Goal: Task Accomplishment & Management: Use online tool/utility

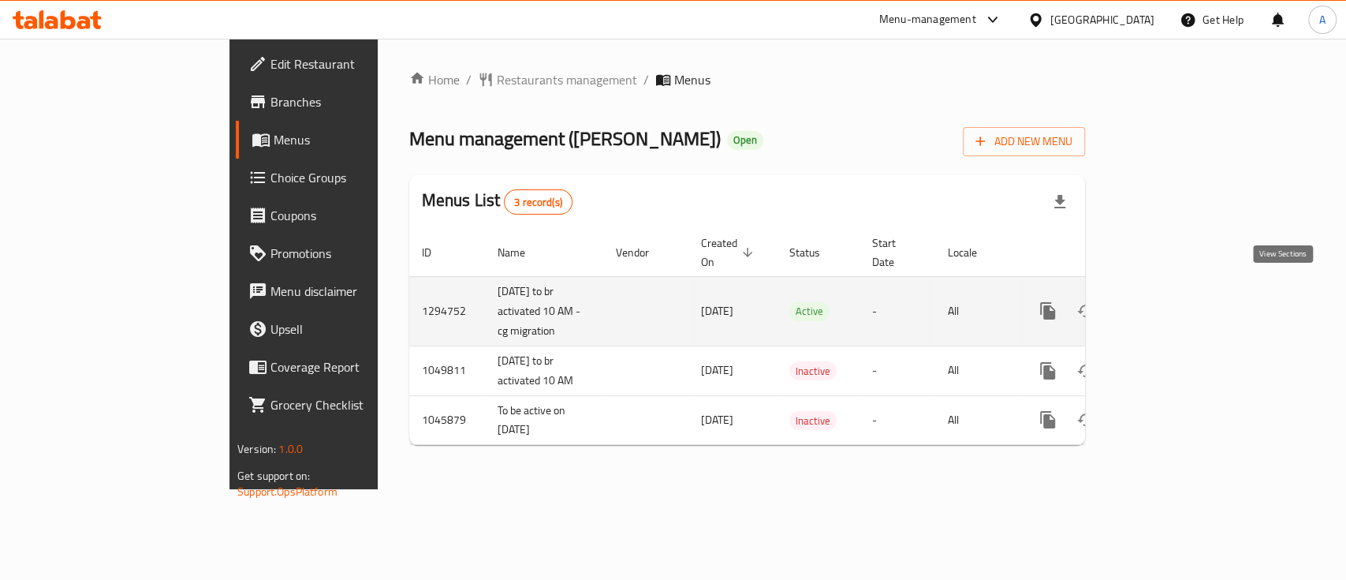
click at [1180, 296] on link "enhanced table" at bounding box center [1162, 311] width 38 height 38
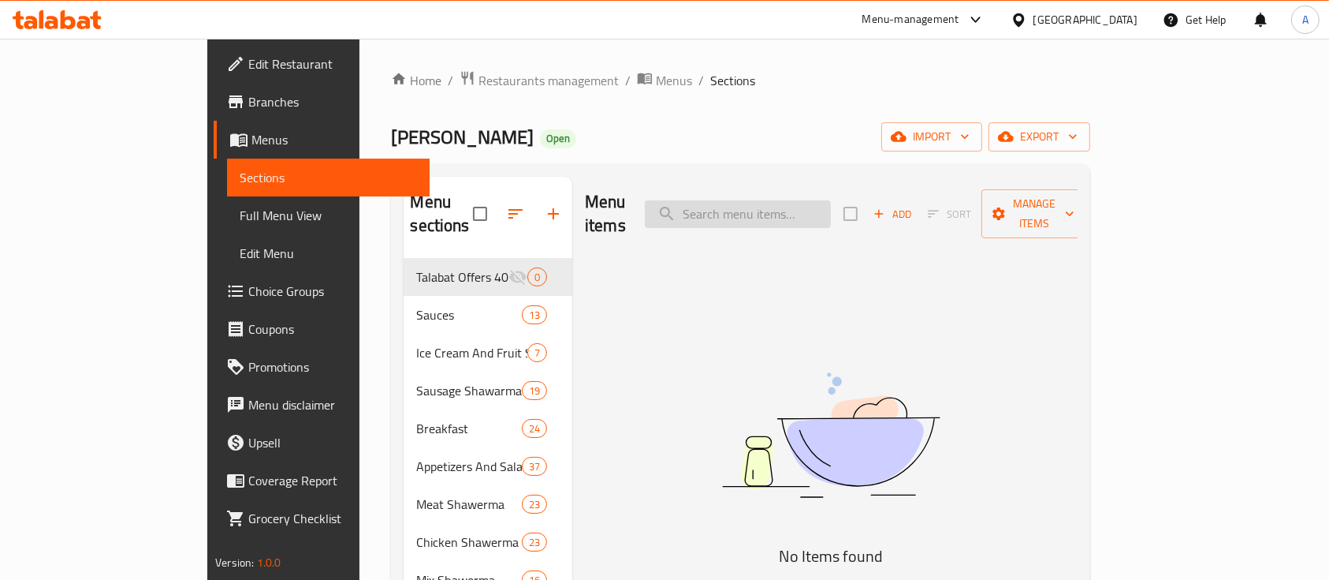
click at [814, 215] on input "search" at bounding box center [738, 214] width 186 height 28
paste input "ريش مقشوره تانى ني"
drag, startPoint x: 807, startPoint y: 205, endPoint x: 782, endPoint y: 204, distance: 25.2
click at [782, 204] on input "ريش مقشوره تانى ني" at bounding box center [738, 214] width 186 height 28
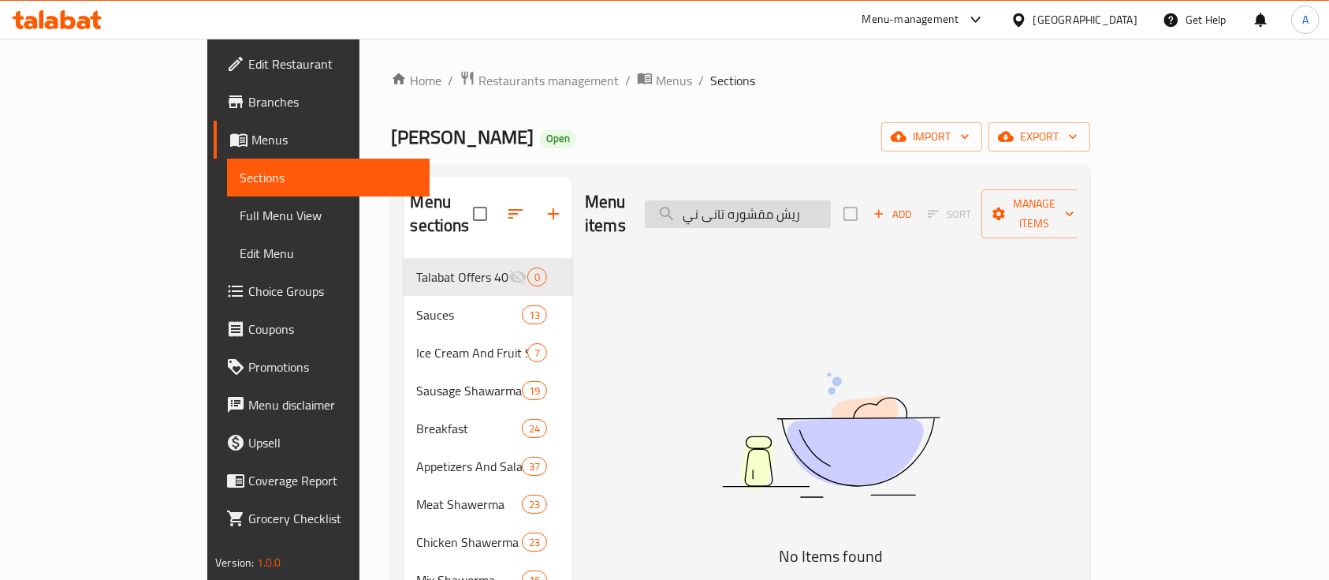
click at [796, 207] on input "ريش مقشوره تانى ني" at bounding box center [738, 214] width 186 height 28
click at [801, 205] on input "ريش مقشوره تانى ني" at bounding box center [738, 214] width 186 height 28
click at [831, 203] on input "ريش مقشوره ضاني ني" at bounding box center [738, 214] width 186 height 28
drag, startPoint x: 809, startPoint y: 203, endPoint x: 761, endPoint y: 201, distance: 48.2
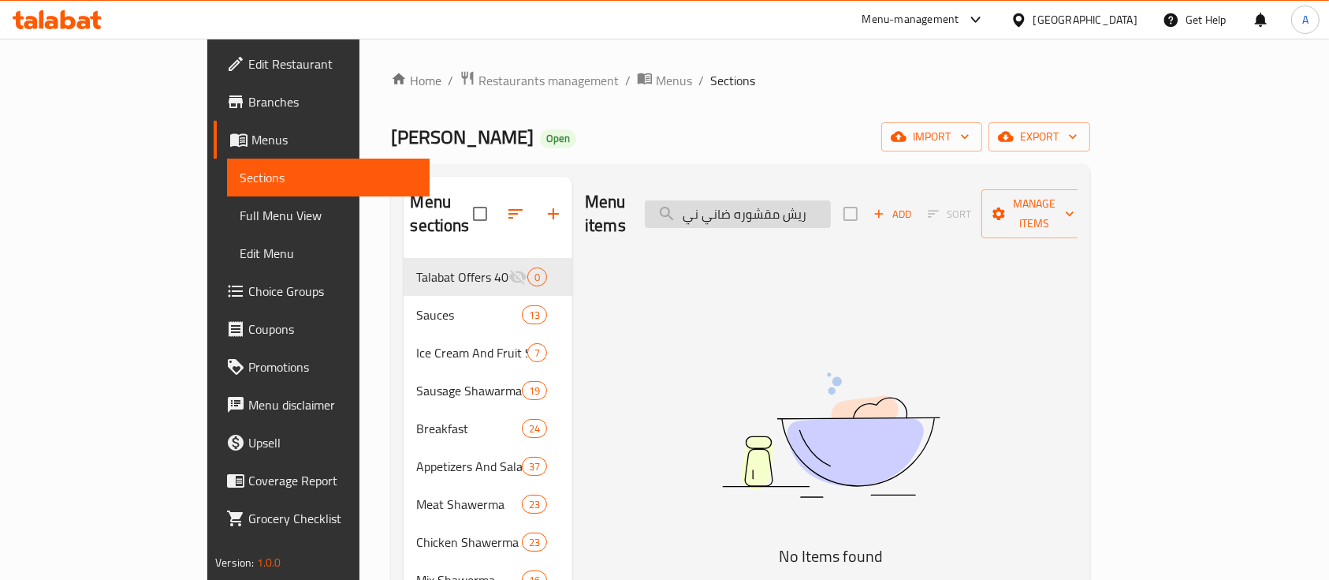
click at [761, 201] on input "ريش مقشوره ضاني ني" at bounding box center [738, 214] width 186 height 28
click at [788, 214] on input "ريش مقشوره ضاني ني" at bounding box center [738, 214] width 186 height 28
drag, startPoint x: 811, startPoint y: 199, endPoint x: 769, endPoint y: 199, distance: 41.8
click at [769, 200] on input "ريش مقشوره ضاني ني" at bounding box center [738, 214] width 186 height 28
click at [807, 200] on input "ريش مقشوره" at bounding box center [738, 214] width 186 height 28
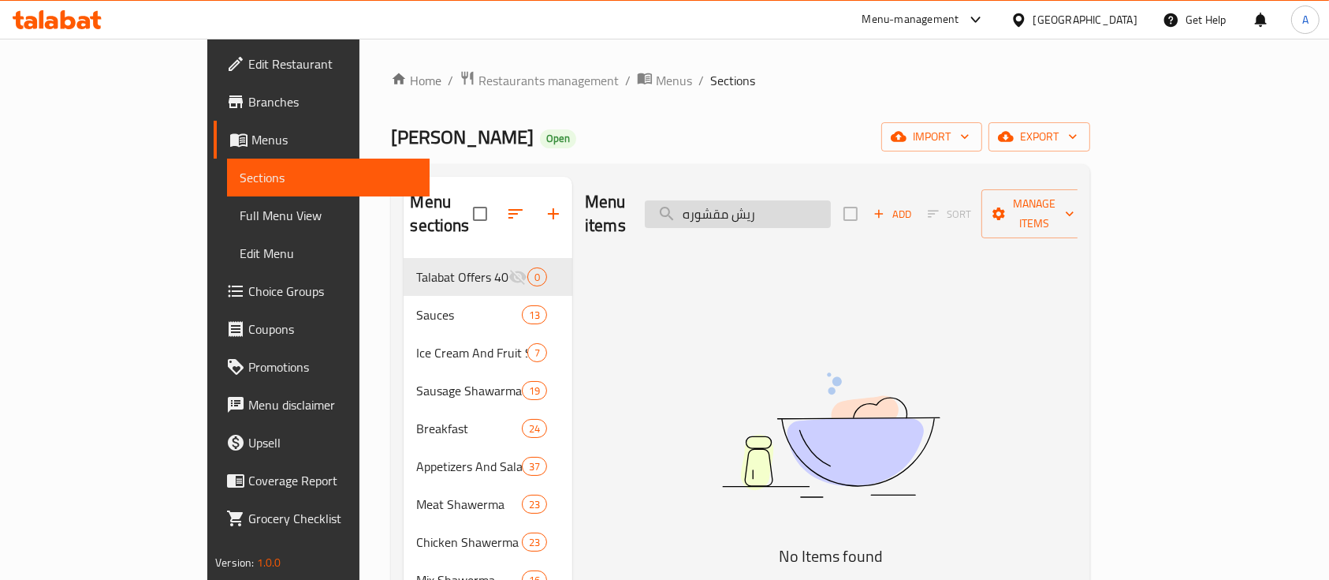
drag, startPoint x: 807, startPoint y: 199, endPoint x: 770, endPoint y: 203, distance: 38.0
click at [770, 203] on input "ريش مقشوره" at bounding box center [738, 214] width 186 height 28
click at [769, 203] on input "ريش مقشوره" at bounding box center [738, 214] width 186 height 28
click at [776, 205] on input "ريش مقشوره" at bounding box center [738, 214] width 186 height 28
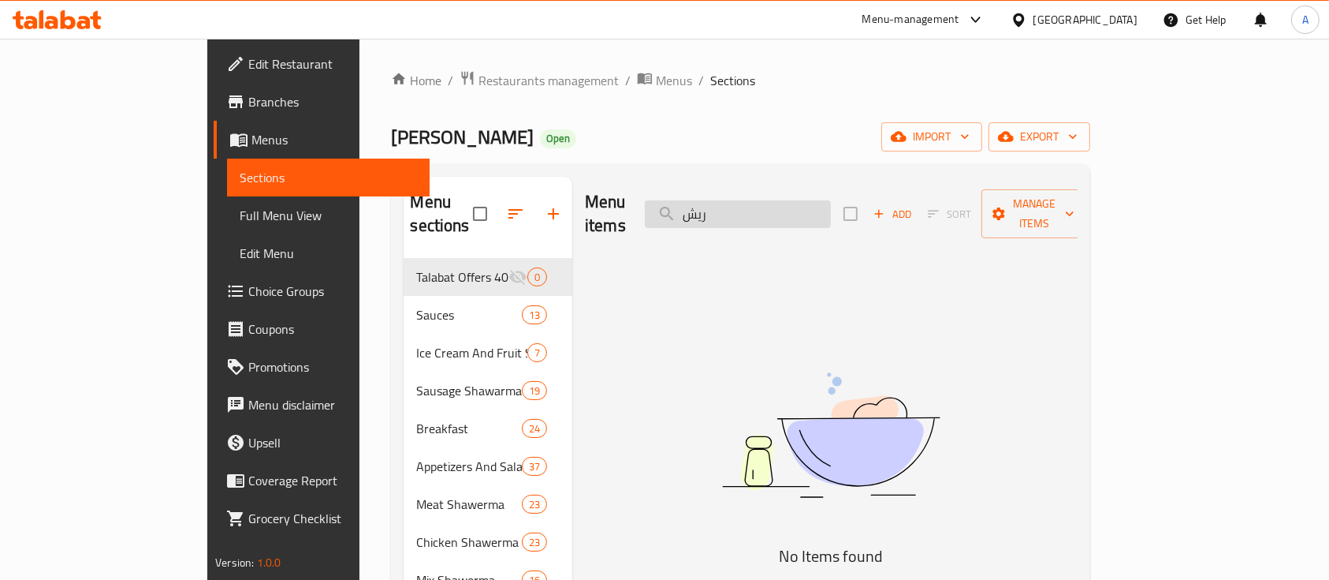
type input "ريش"
drag, startPoint x: 788, startPoint y: 210, endPoint x: 759, endPoint y: 205, distance: 30.3
click at [759, 205] on input "ريش" at bounding box center [738, 214] width 186 height 28
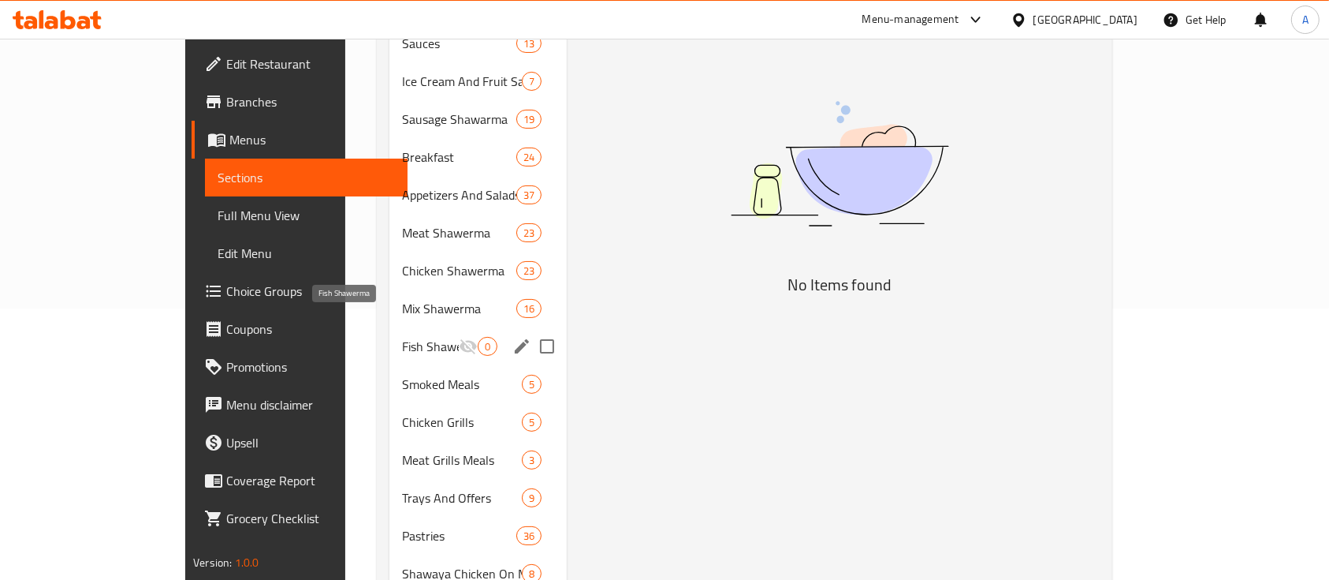
scroll to position [315, 0]
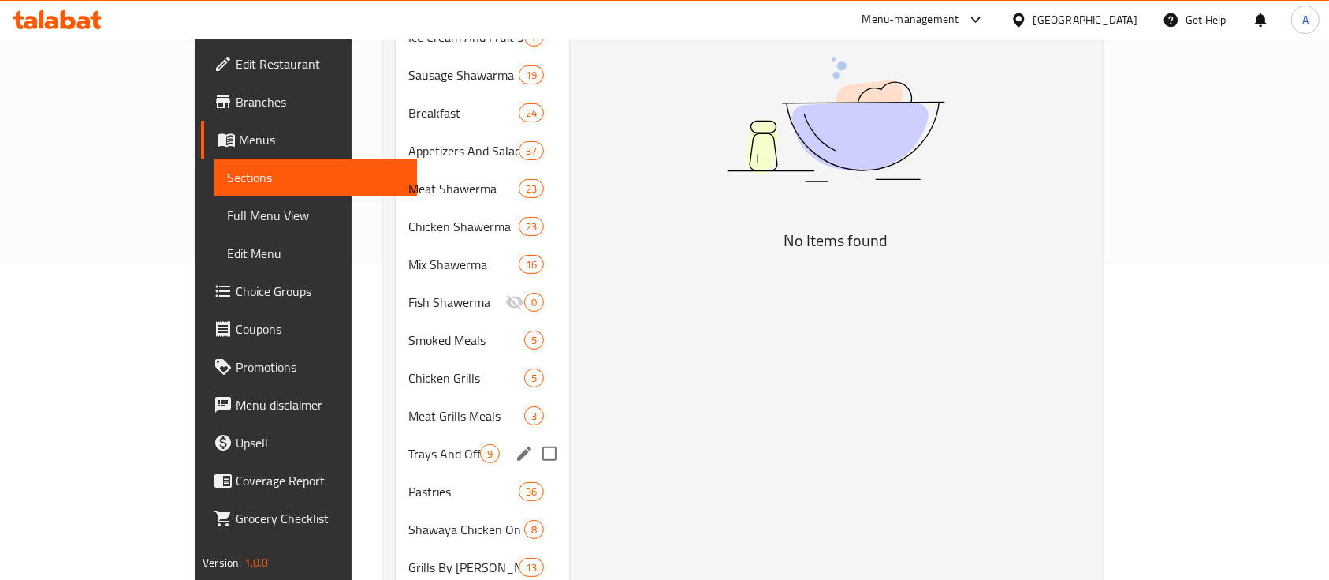
click at [399, 441] on div "Trays And Offers 9" at bounding box center [482, 453] width 173 height 38
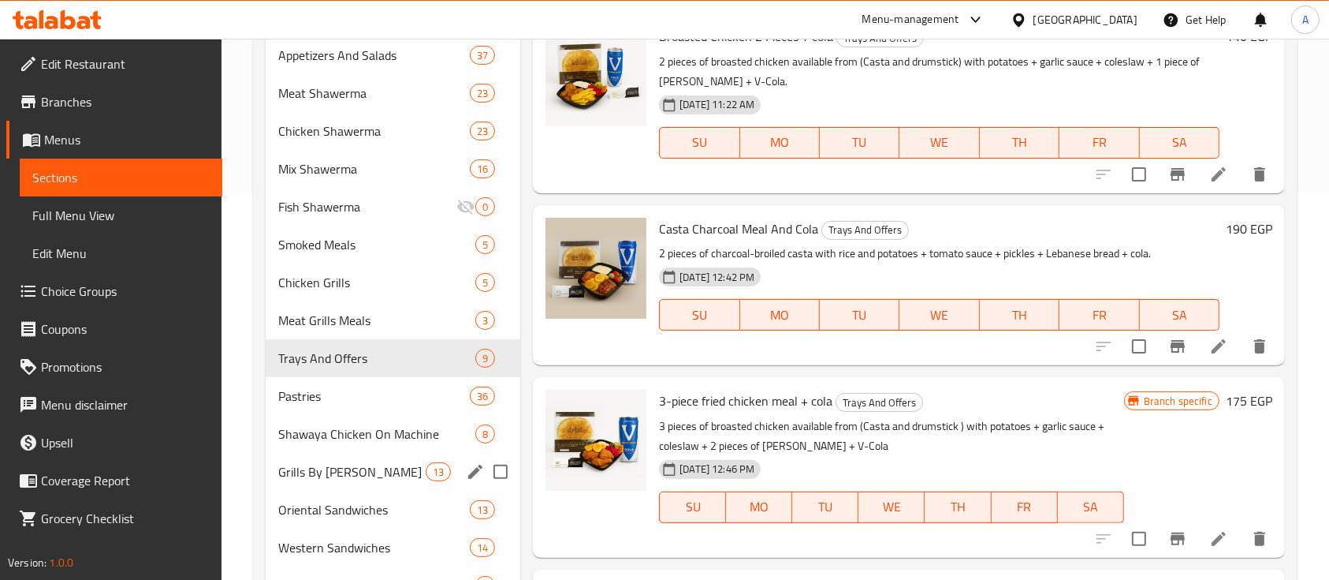
scroll to position [420, 0]
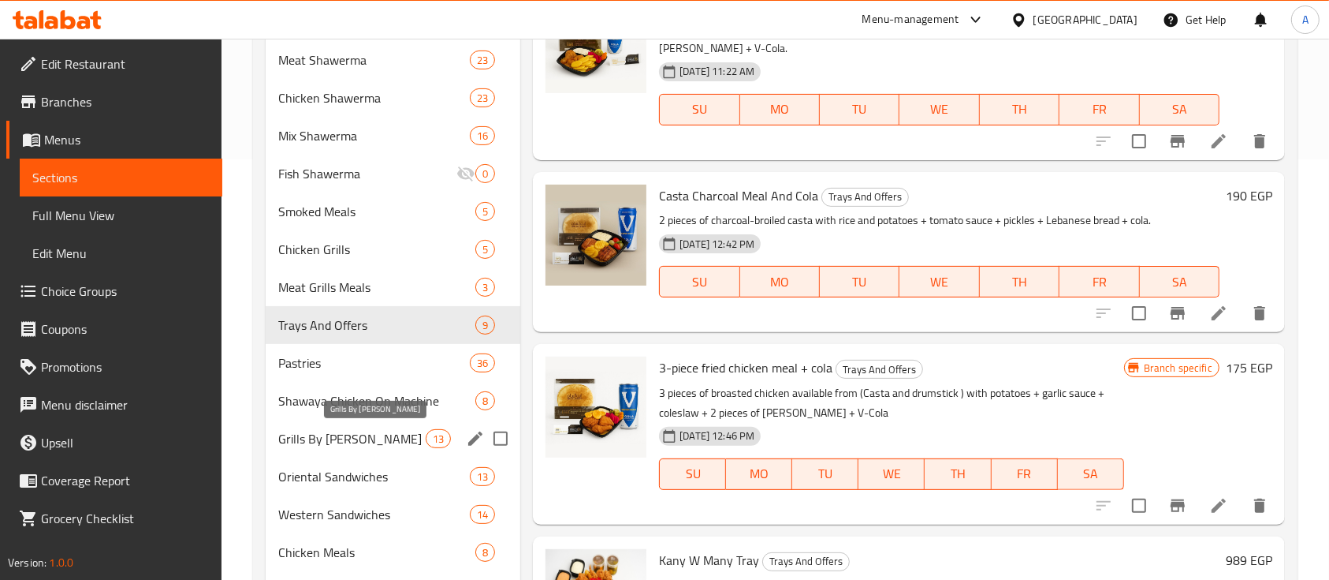
click at [368, 438] on span "Grills By [PERSON_NAME]" at bounding box center [351, 438] width 147 height 19
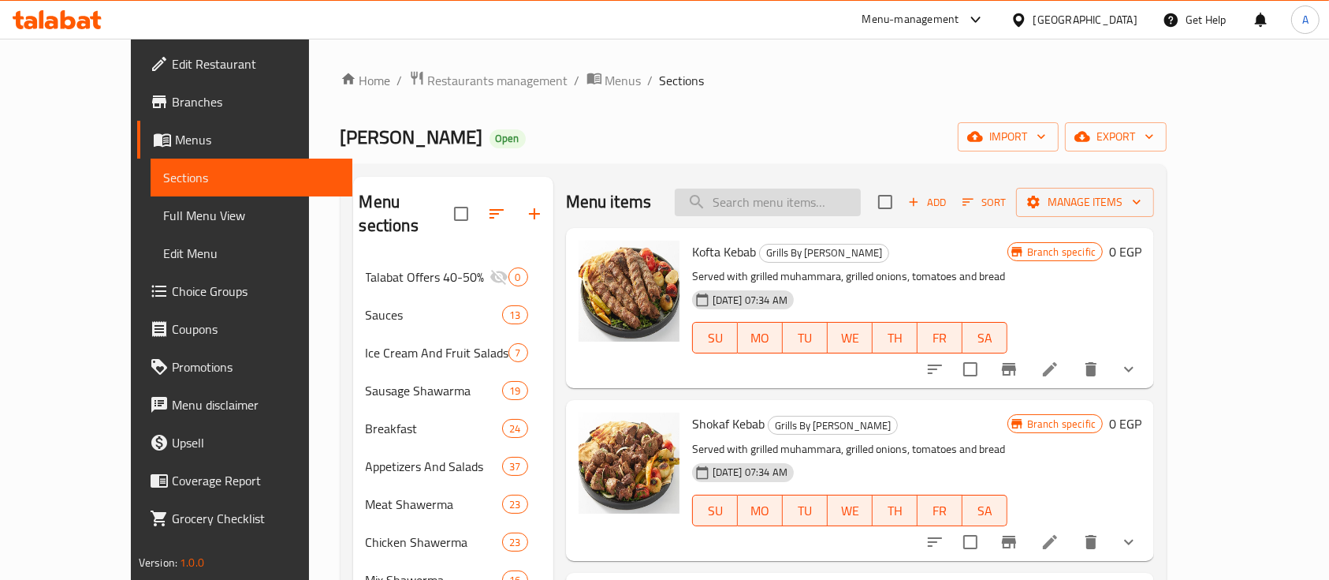
click at [861, 198] on input "search" at bounding box center [768, 202] width 186 height 28
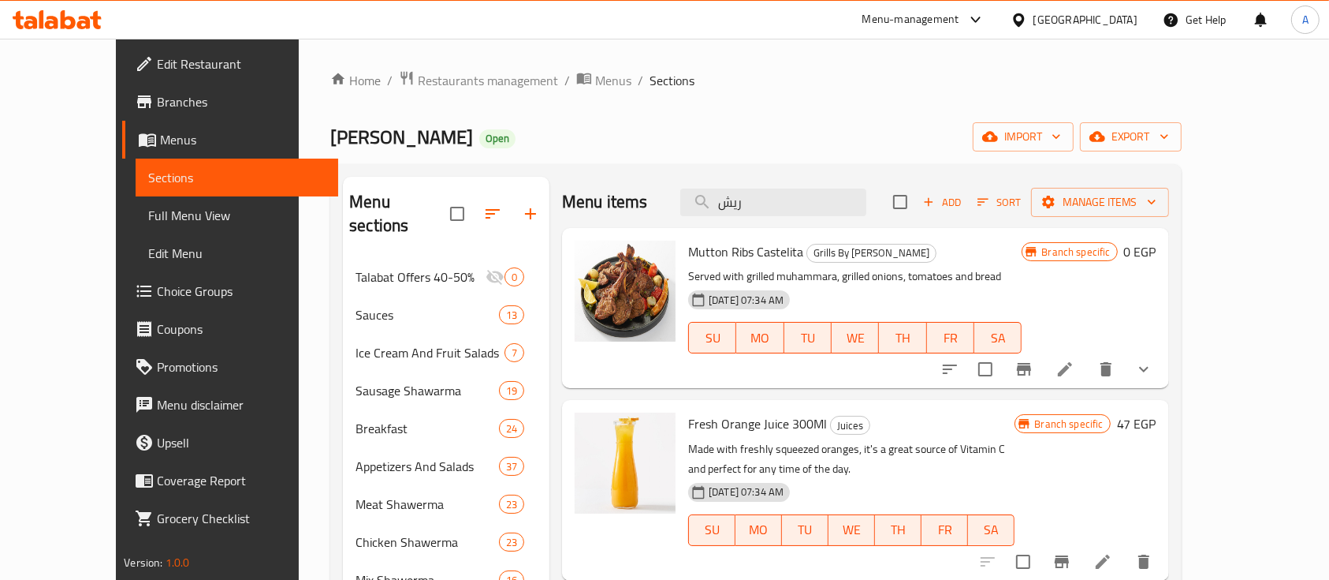
type input "ريش"
click at [1072, 367] on icon at bounding box center [1065, 369] width 14 height 14
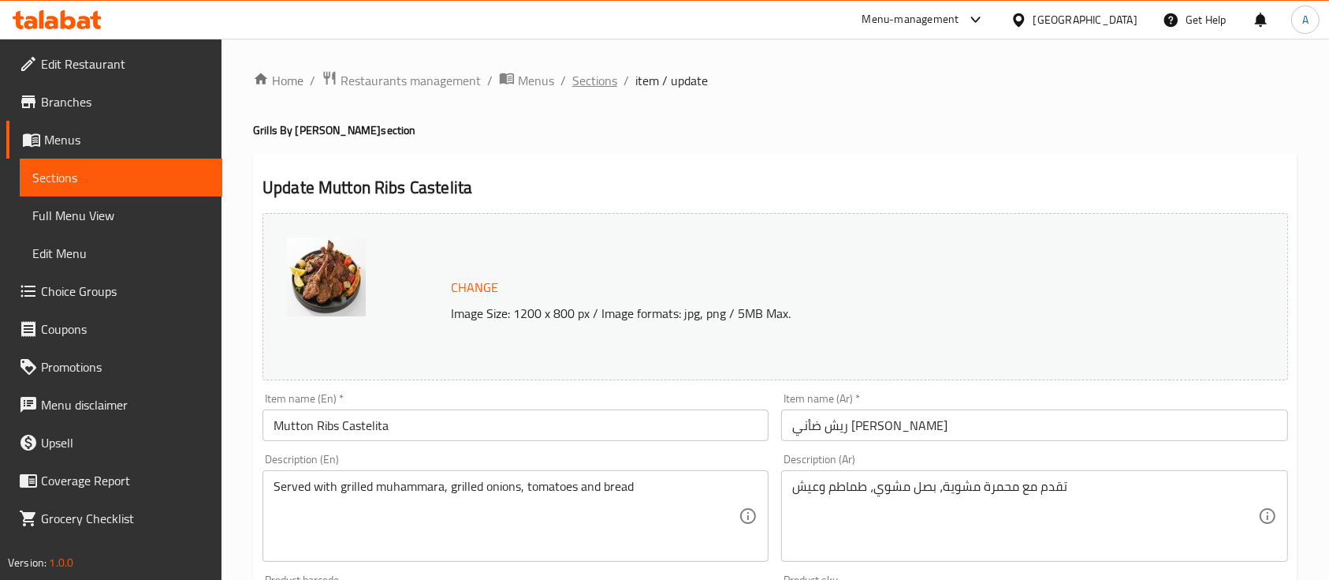
click at [590, 86] on span "Sections" at bounding box center [594, 80] width 45 height 19
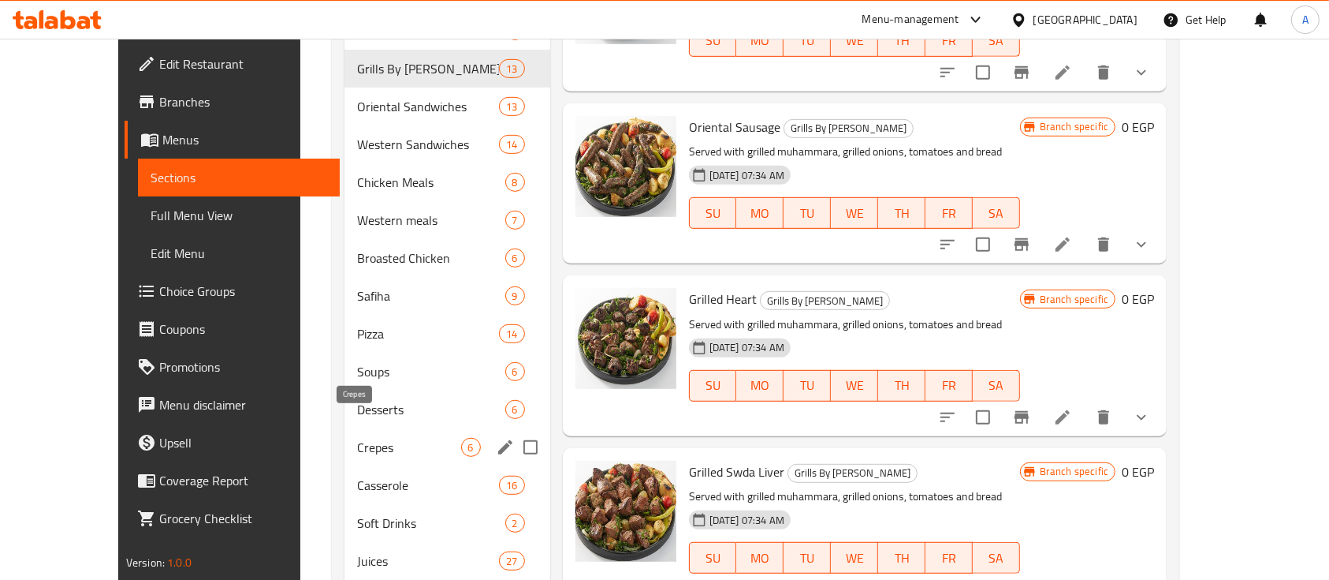
scroll to position [878, 0]
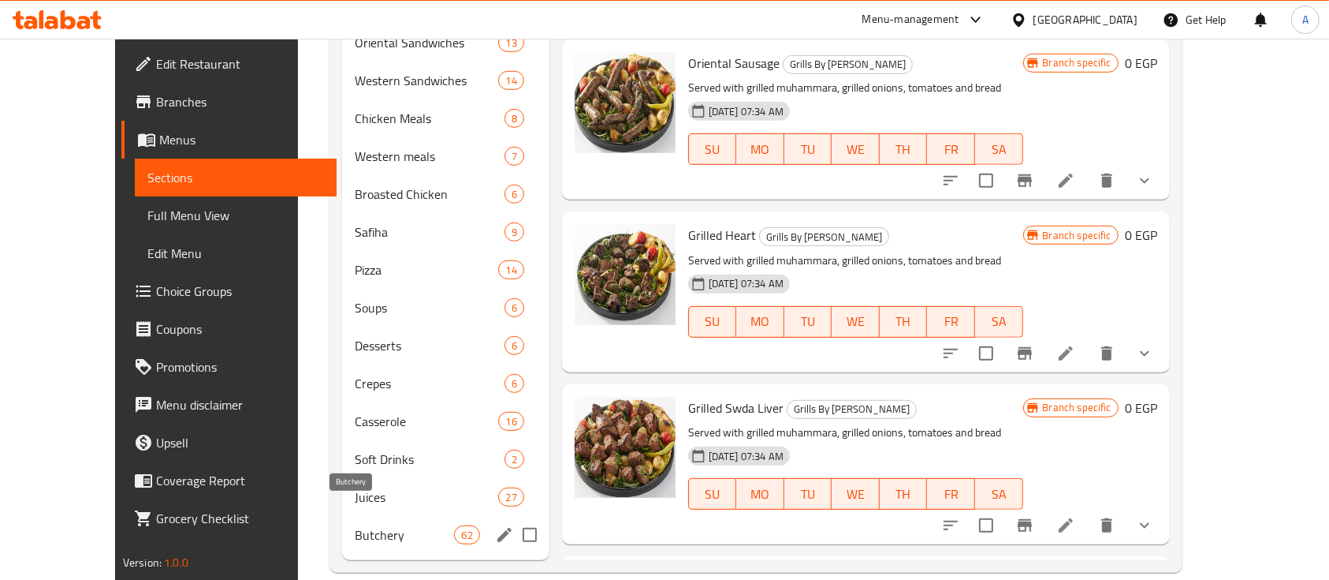
click at [393, 525] on span "Butchery" at bounding box center [404, 534] width 99 height 19
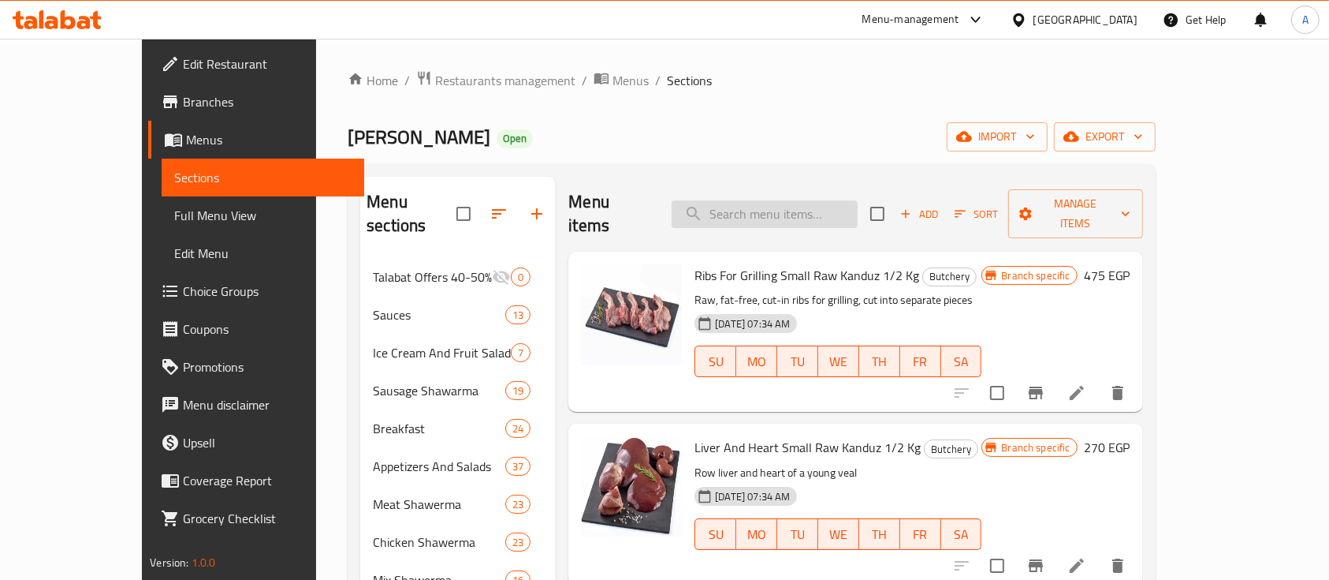
click at [815, 200] on input "search" at bounding box center [765, 214] width 186 height 28
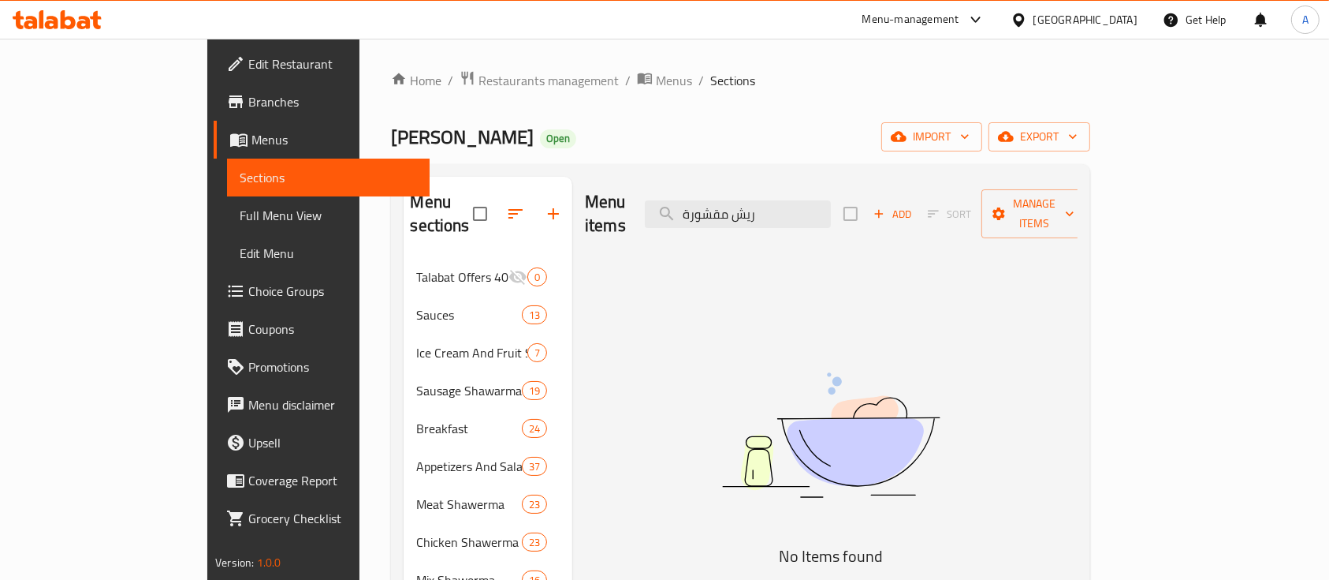
type input "ريش مقشورة"
